Goal: Task Accomplishment & Management: Complete application form

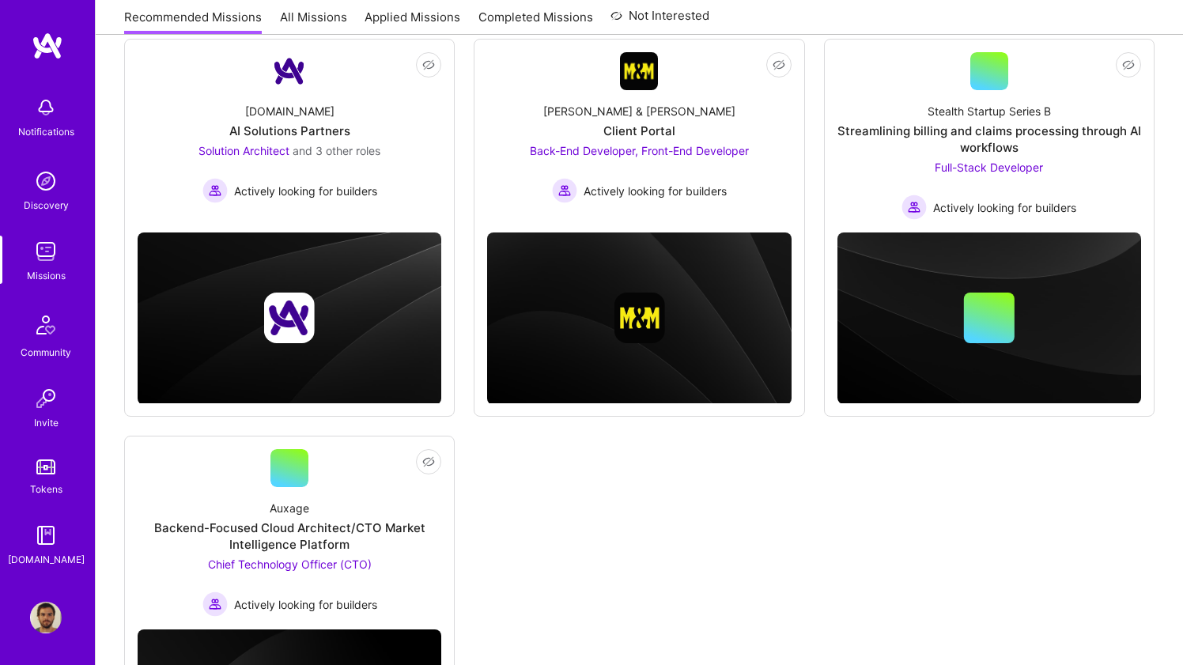
scroll to position [88, 0]
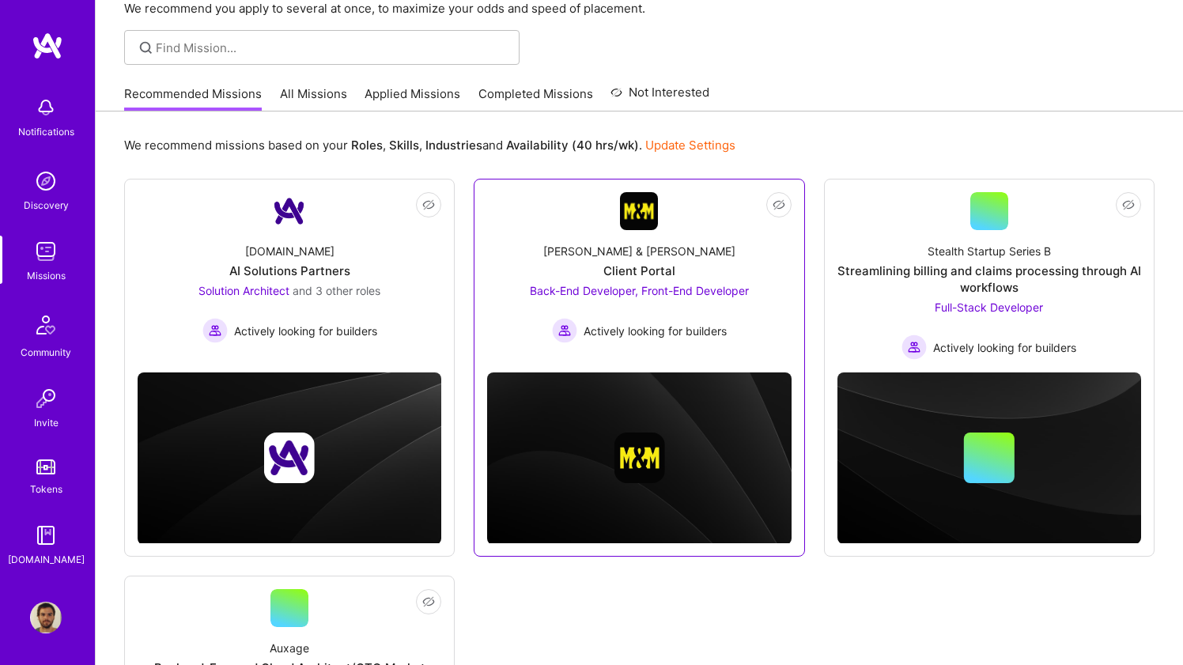
click at [509, 226] on link "Not Interested Morgan & Morgan Client Portal Back-End Developer, Front-End Deve…" at bounding box center [639, 276] width 304 height 168
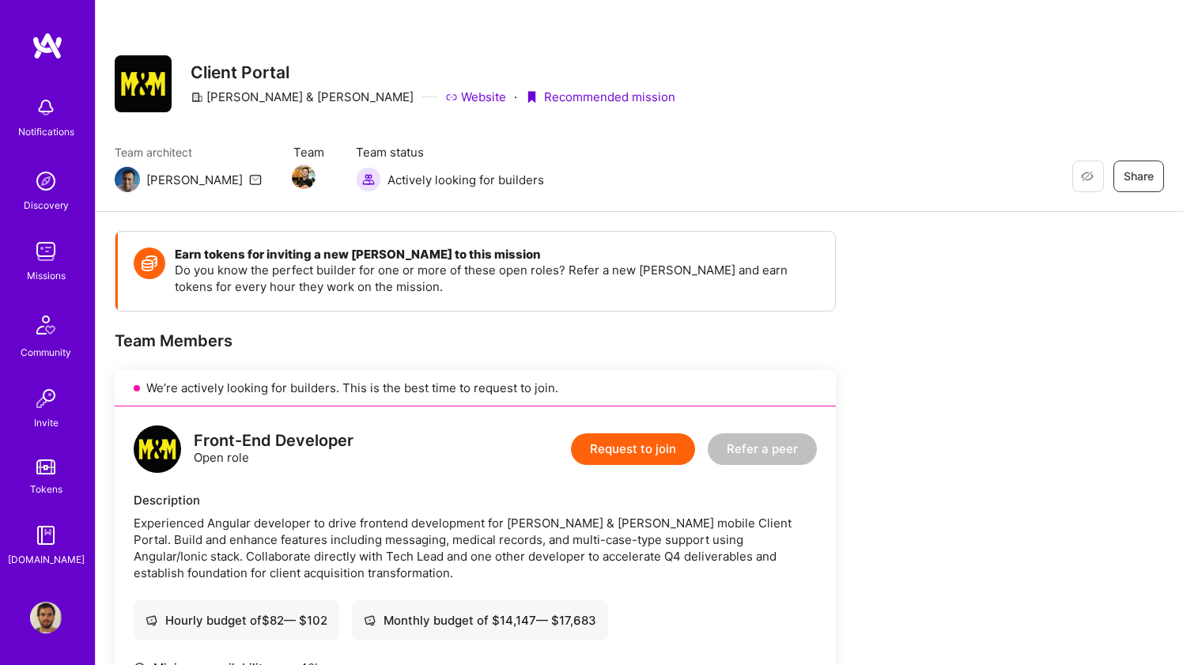
click at [39, 46] on img at bounding box center [48, 46] width 32 height 28
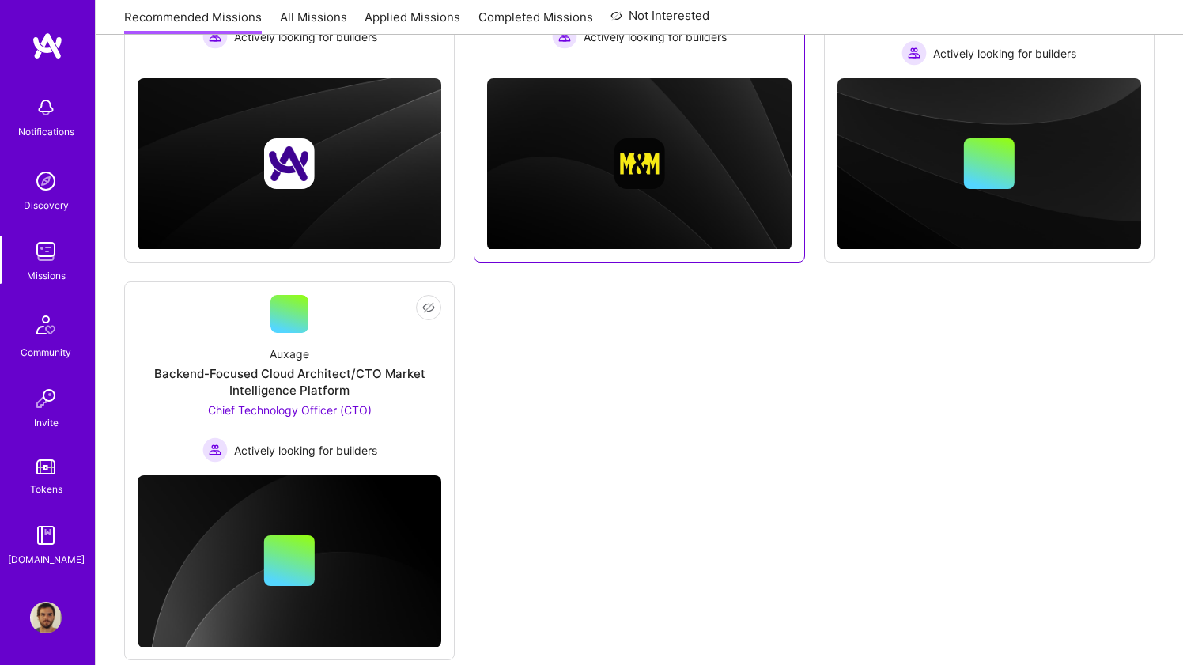
scroll to position [414, 0]
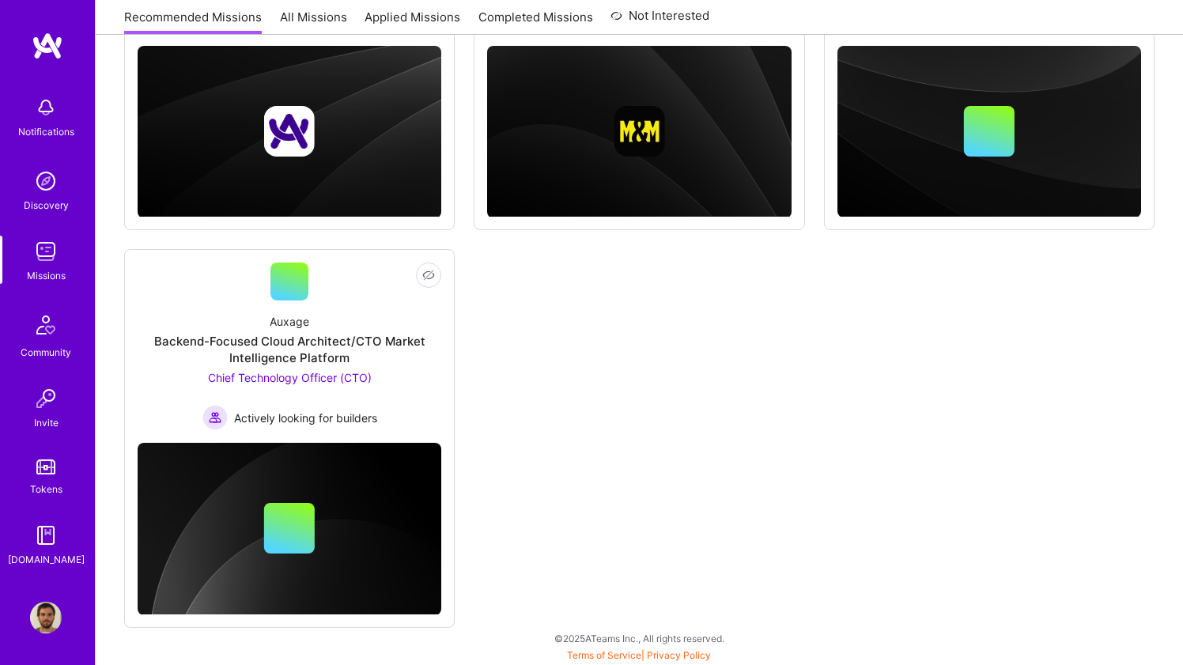
click at [36, 337] on img at bounding box center [46, 325] width 38 height 38
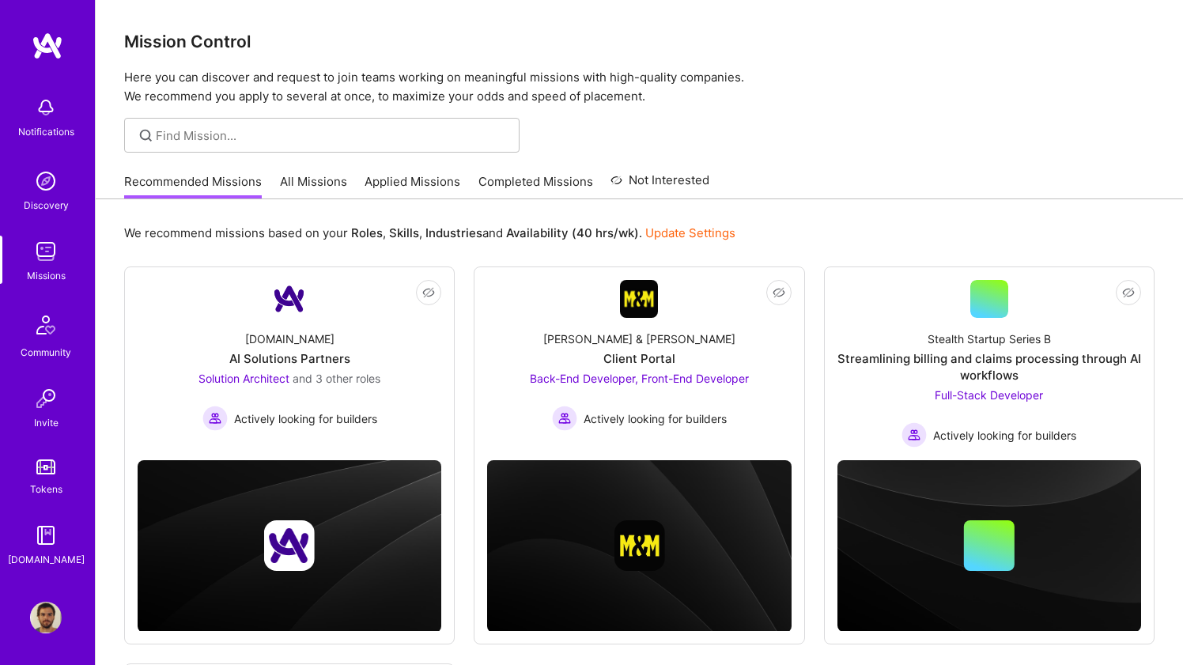
click at [418, 188] on link "Applied Missions" at bounding box center [413, 186] width 96 height 26
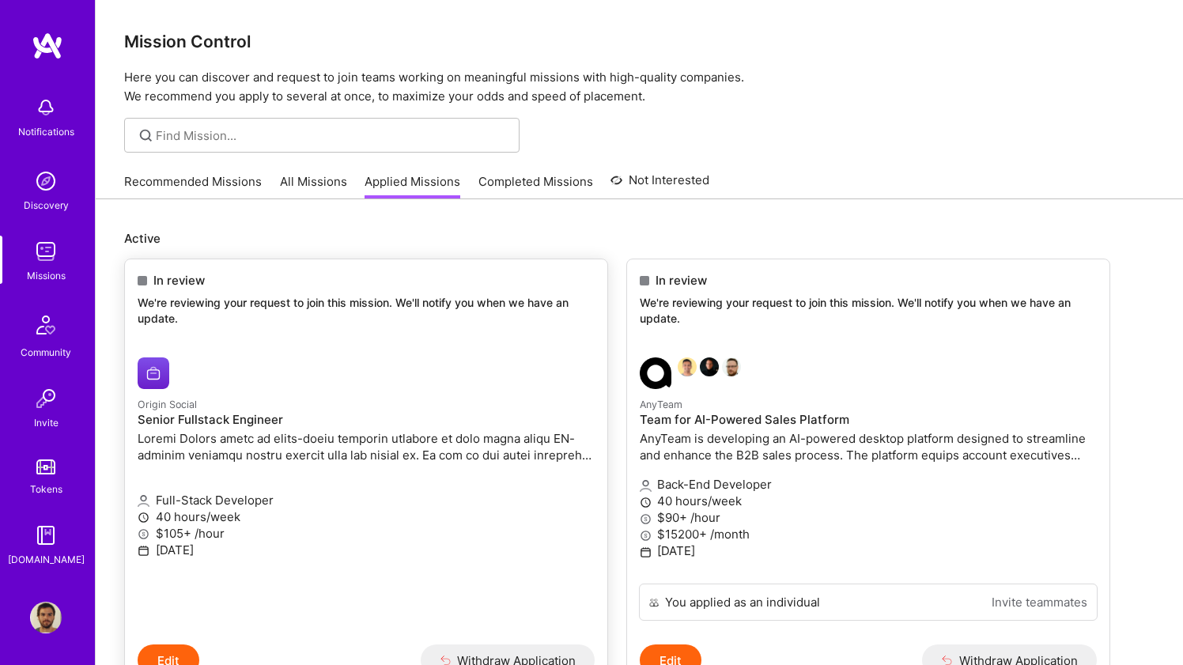
click at [413, 315] on p "We're reviewing your request to join this mission. We'll notify you when we hav…" at bounding box center [366, 310] width 457 height 31
click at [173, 648] on button "Edit" at bounding box center [169, 661] width 62 height 32
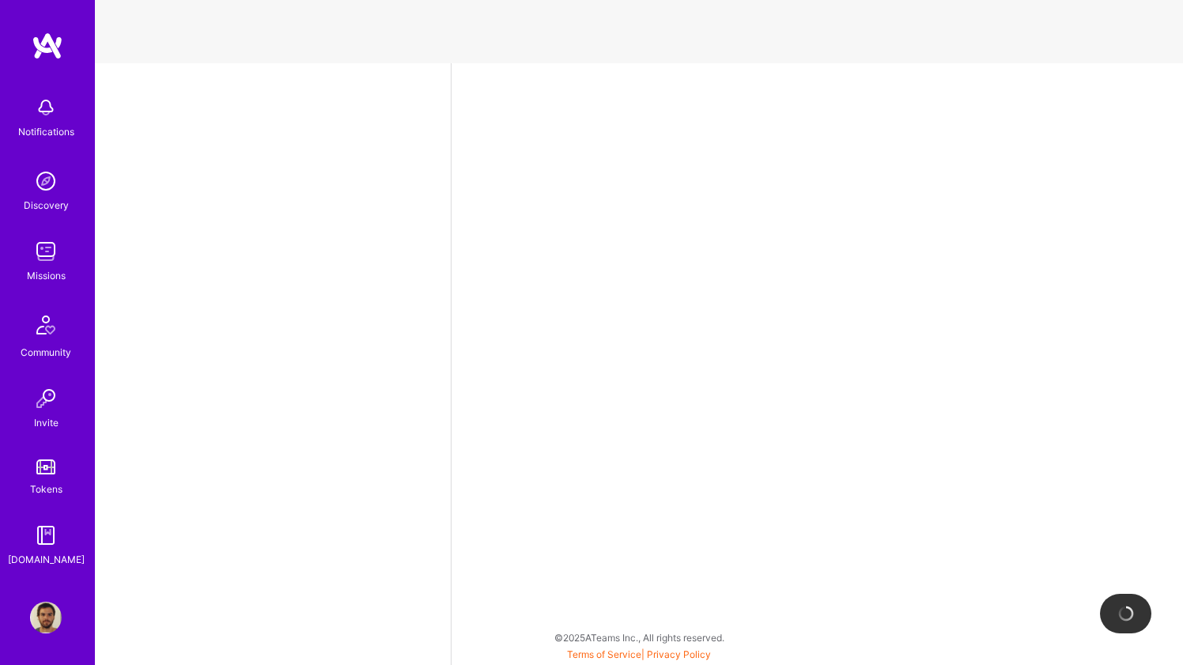
select select "BR"
